Goal: Information Seeking & Learning: Learn about a topic

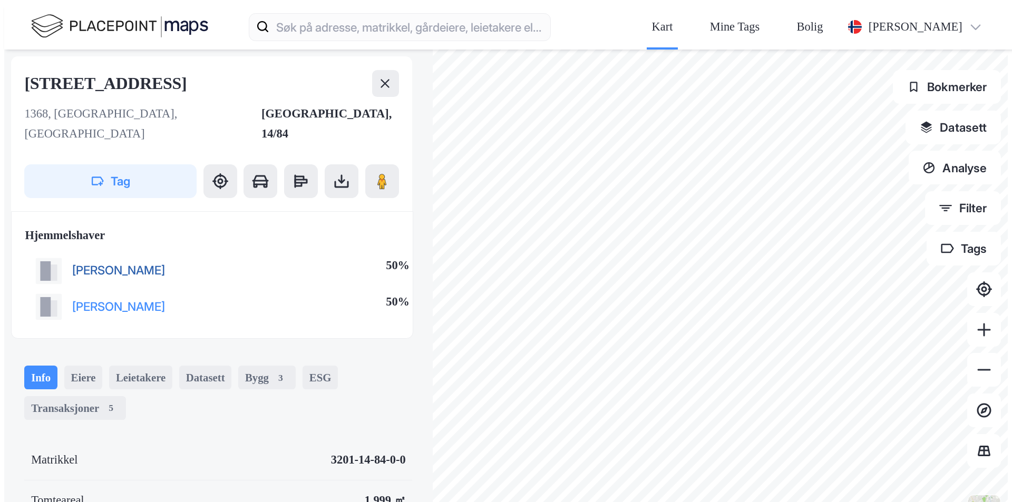
drag, startPoint x: 120, startPoint y: 151, endPoint x: 43, endPoint y: 152, distance: 77.5
click at [43, 252] on div "[PERSON_NAME] 50%" at bounding box center [222, 270] width 395 height 36
copy button "[PERSON_NAME]"
drag, startPoint x: 127, startPoint y: 153, endPoint x: 42, endPoint y: 157, distance: 84.9
click at [42, 252] on div "[PERSON_NAME] 50%" at bounding box center [222, 270] width 395 height 36
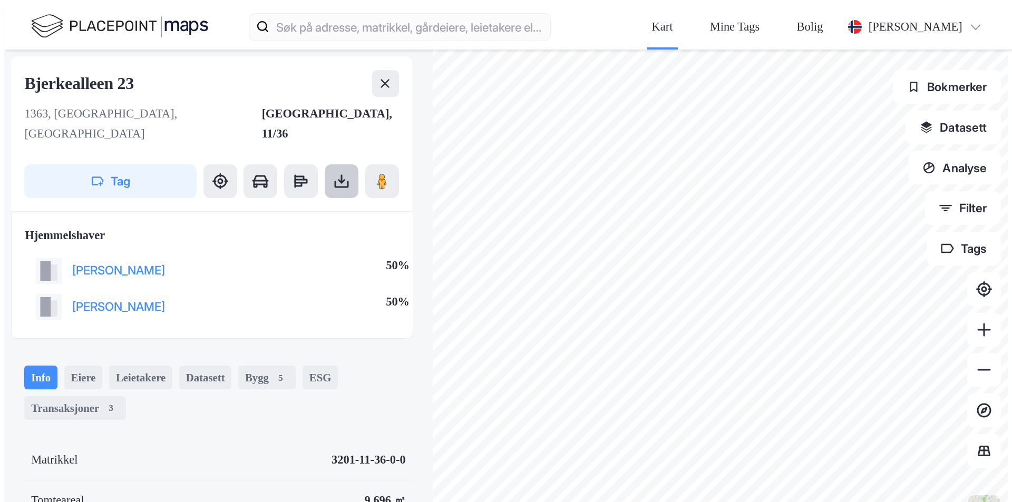
copy button "[PERSON_NAME]"
click at [71, 396] on div "Transaksjoner 4" at bounding box center [75, 408] width 102 height 24
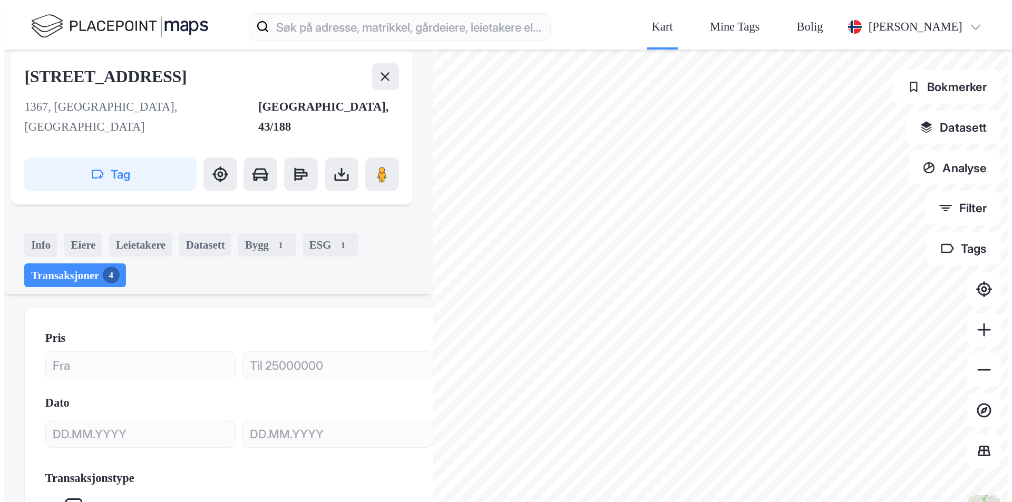
scroll to position [158, 0]
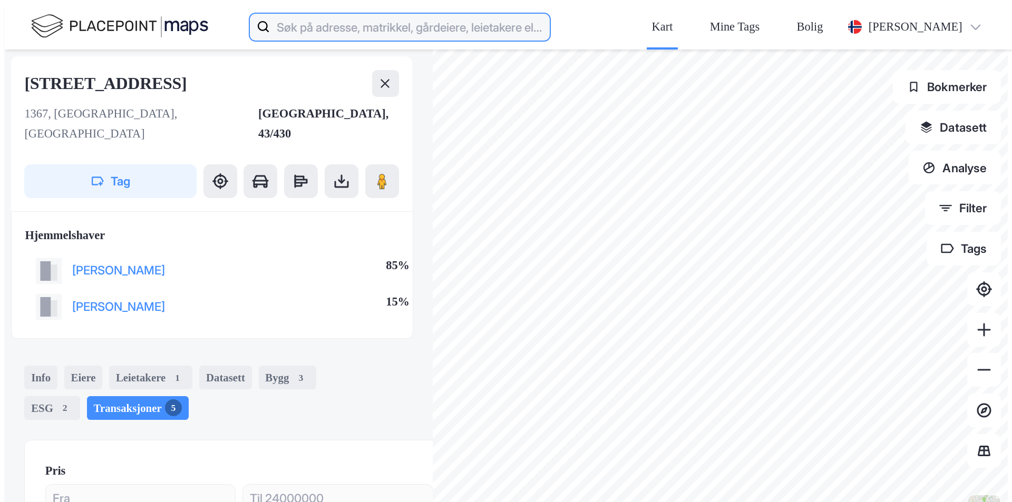
click at [270, 13] on input at bounding box center [410, 27] width 280 height 34
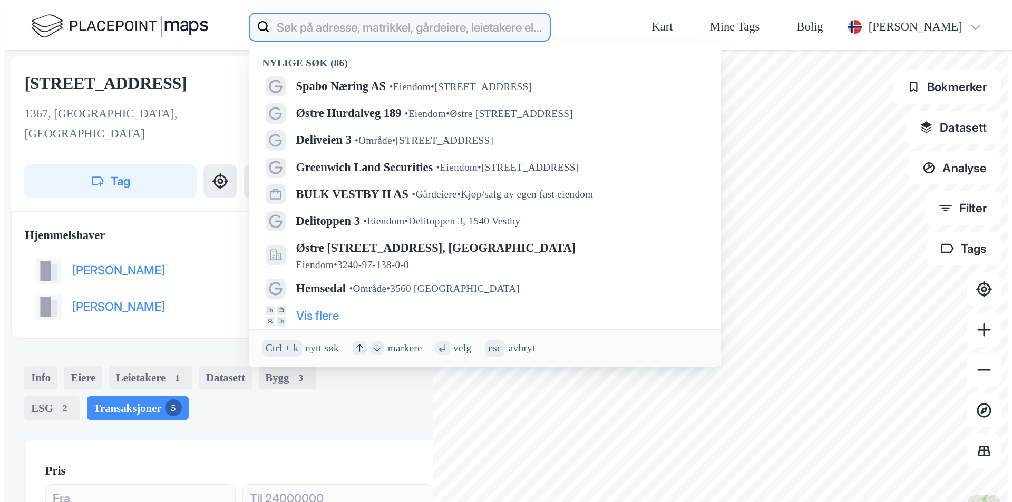
paste input "Nistad Gruppen"
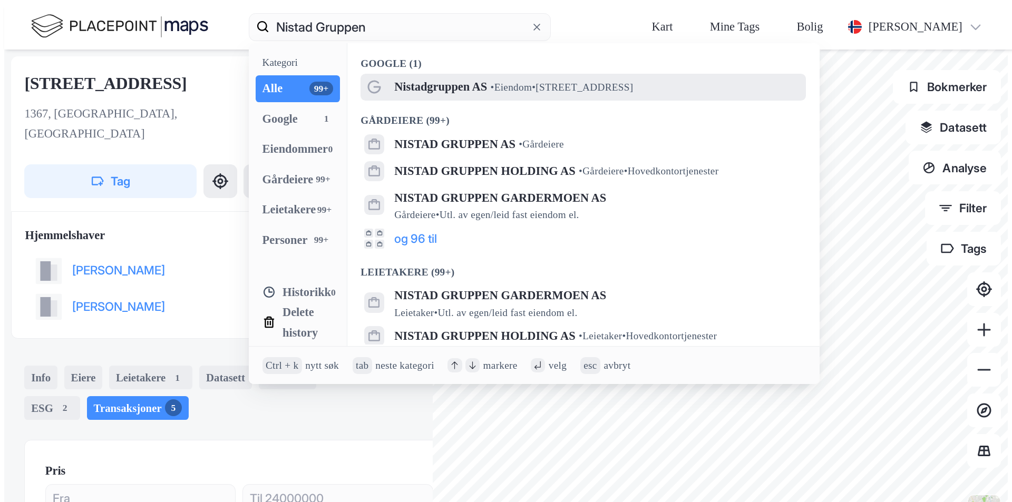
click at [394, 77] on span "Nistadgruppen AS" at bounding box center [440, 87] width 93 height 20
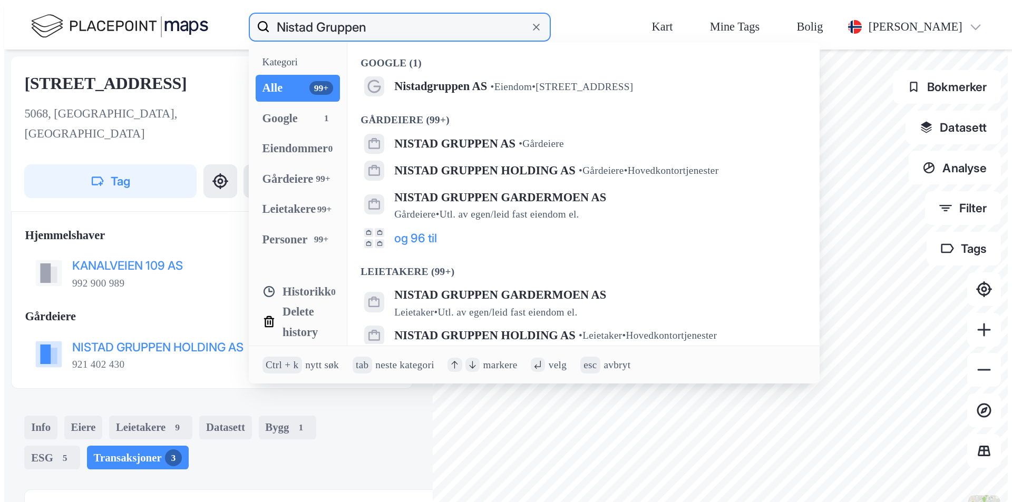
drag, startPoint x: 229, startPoint y: 18, endPoint x: 137, endPoint y: 16, distance: 92.8
click at [137, 16] on div "Nistad Gruppen Kategori Alle 99+ Google 1 Eiendommer 0 Gårdeiere 99+ Leietakere…" at bounding box center [510, 26] width 1012 height 45
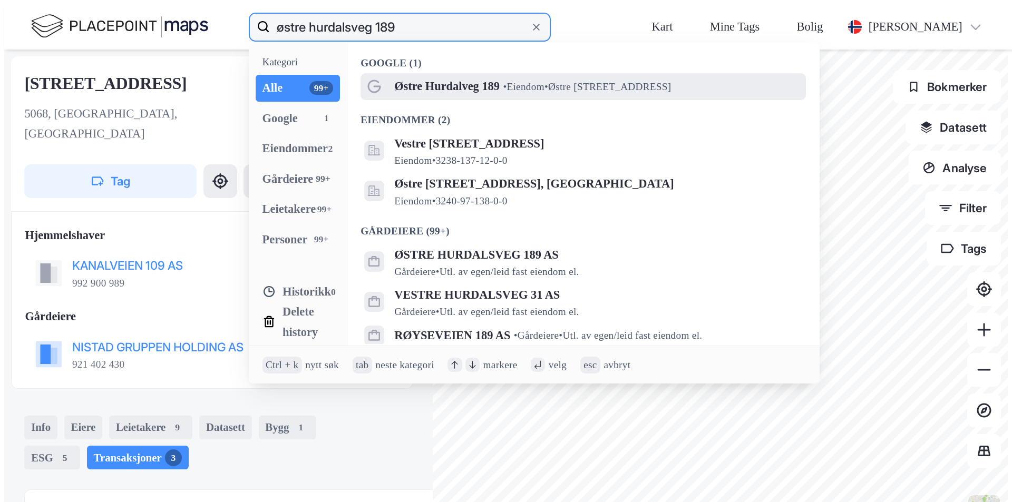
type input "østre hurdalsveg 189"
click at [394, 77] on span "Østre Hurdalveg 189" at bounding box center [446, 87] width 105 height 20
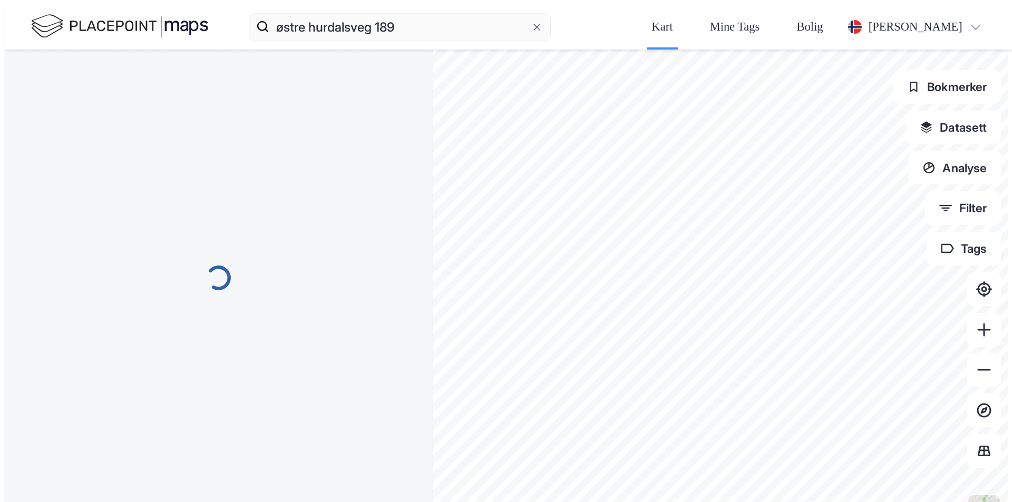
scroll to position [5, 0]
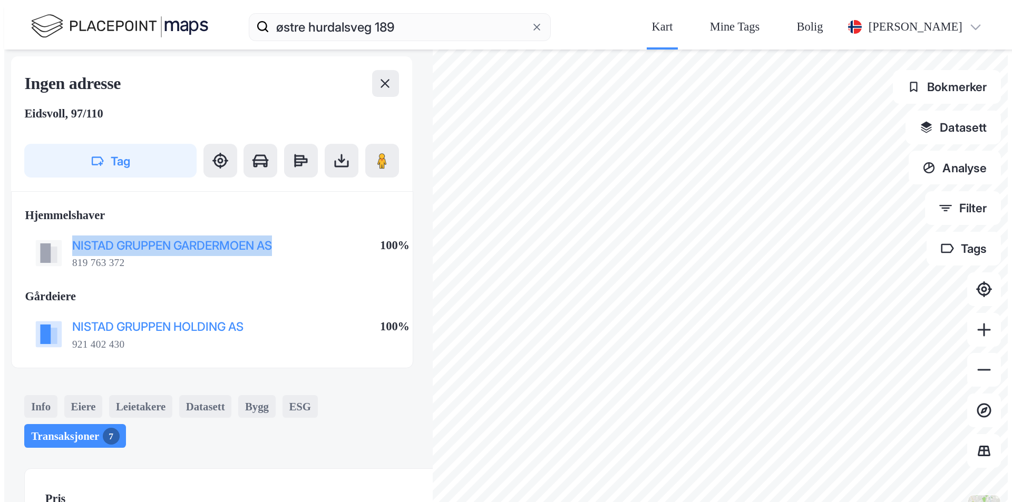
drag, startPoint x: 183, startPoint y: 153, endPoint x: 42, endPoint y: 152, distance: 140.7
click at [42, 232] on div "NISTAD GRUPPEN GARDERMOEN AS 819 763 372 100%" at bounding box center [222, 252] width 395 height 41
copy button "NISTAD GRUPPEN GARDERMOEN AS"
